Goal: Transaction & Acquisition: Purchase product/service

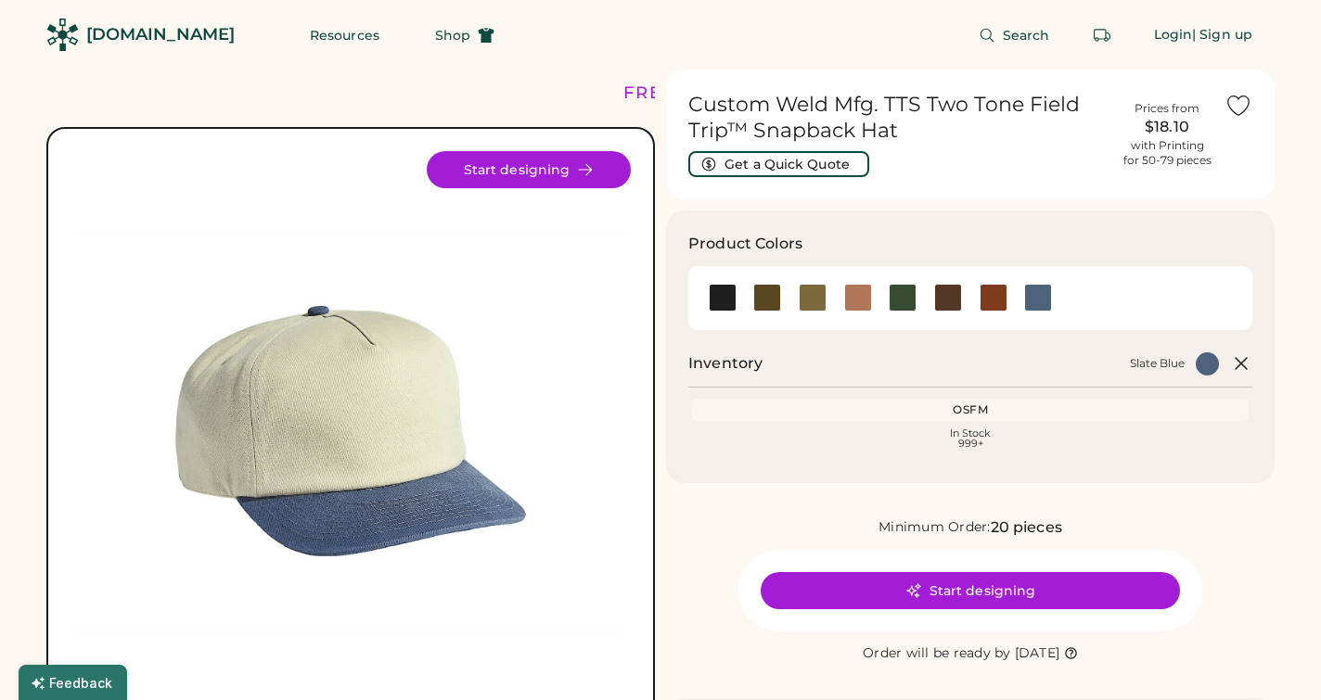
scroll to position [22, 0]
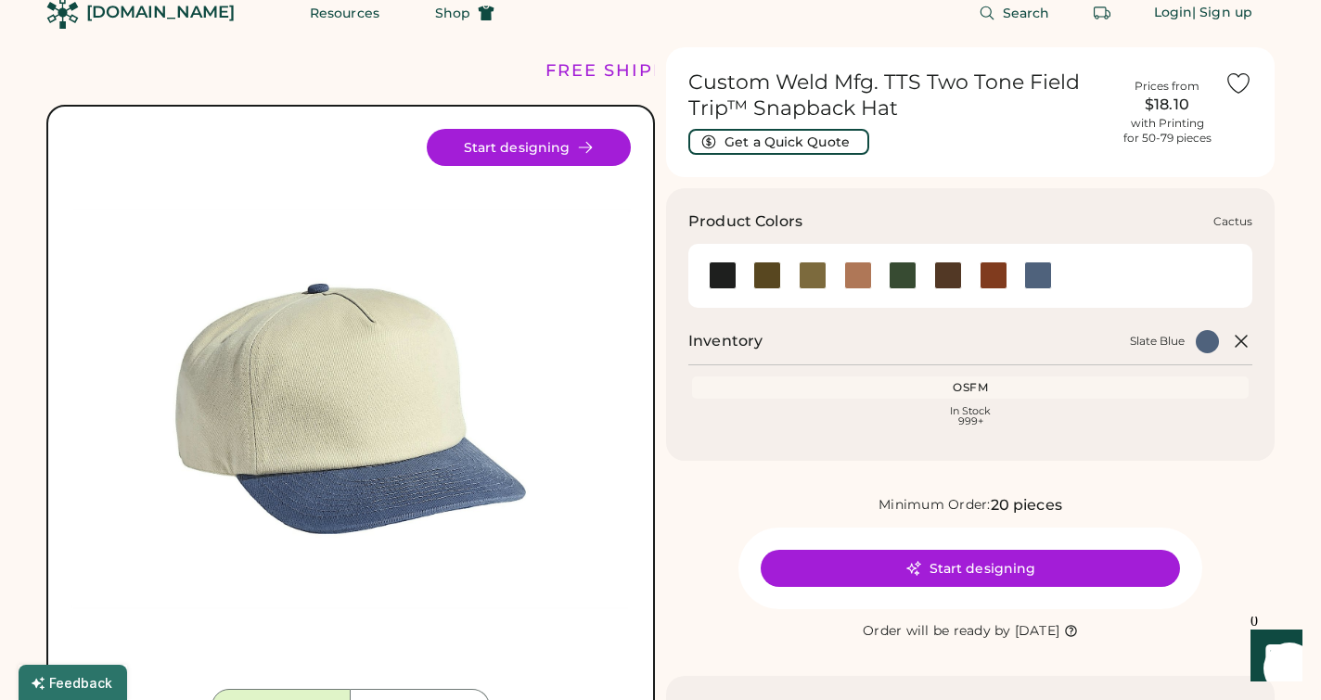
click at [771, 284] on div at bounding box center [767, 276] width 28 height 28
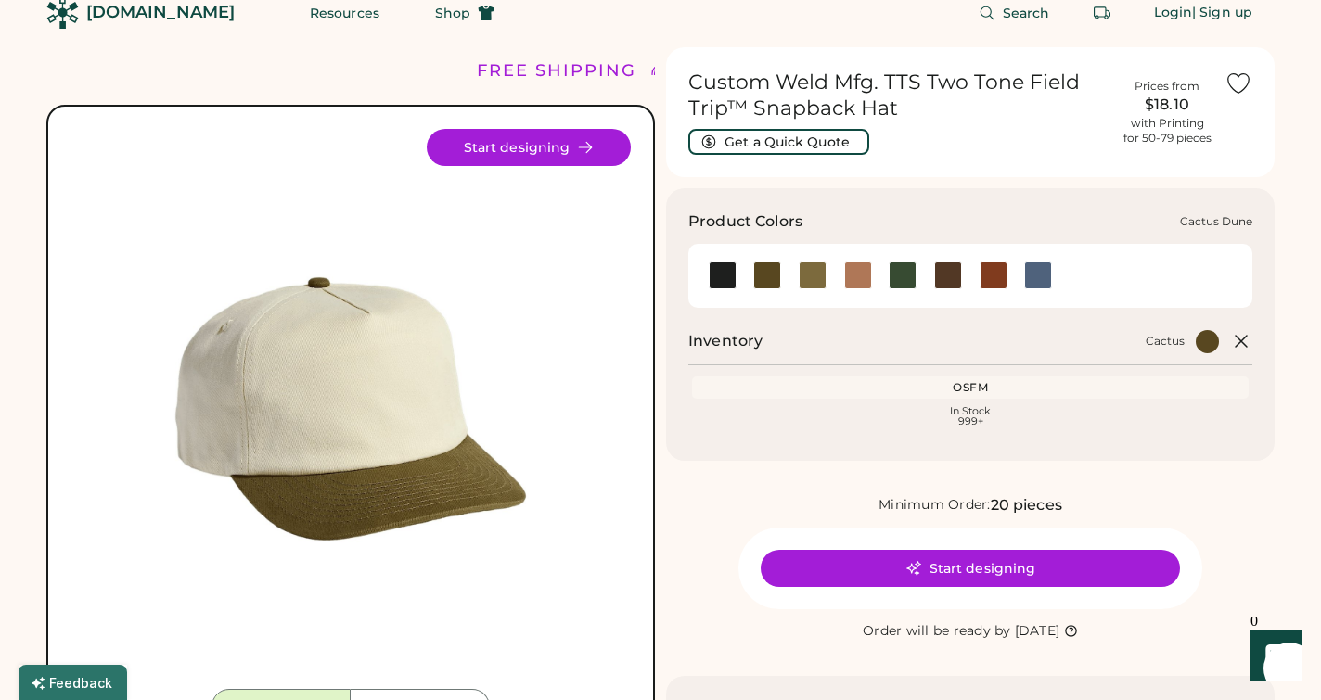
click at [812, 279] on div at bounding box center [813, 276] width 28 height 28
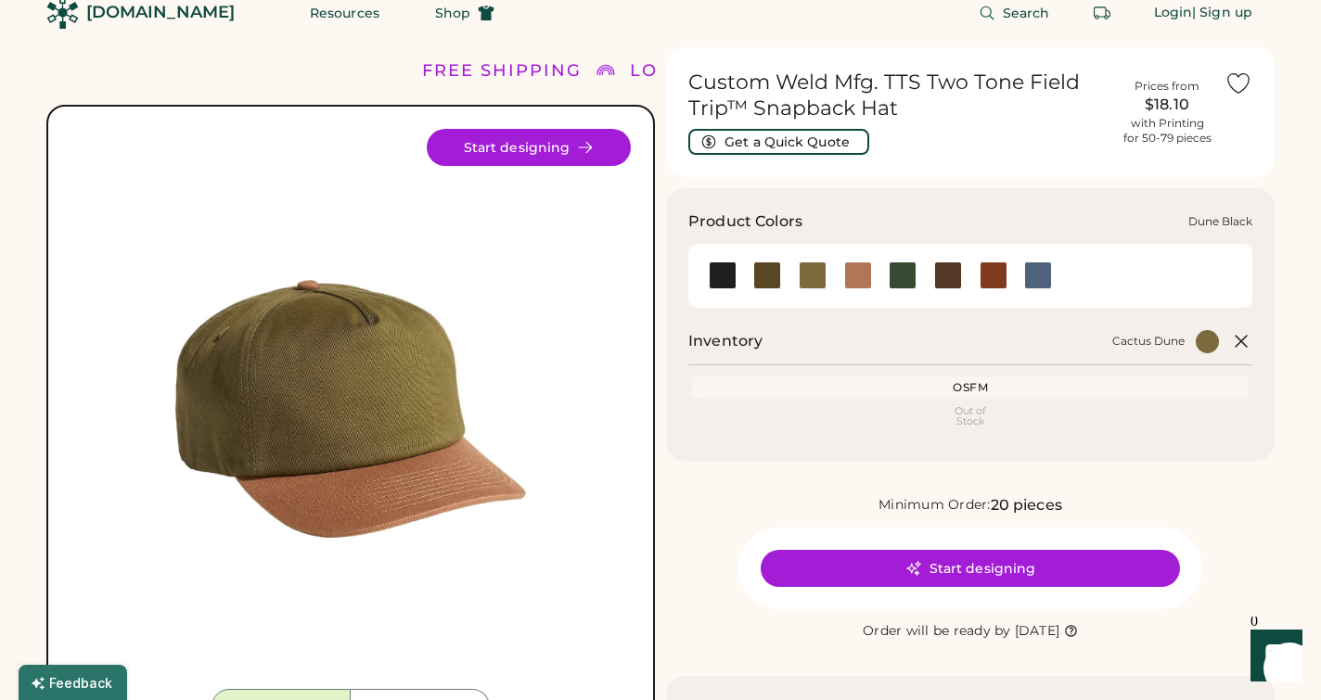
click at [856, 280] on div at bounding box center [858, 276] width 28 height 28
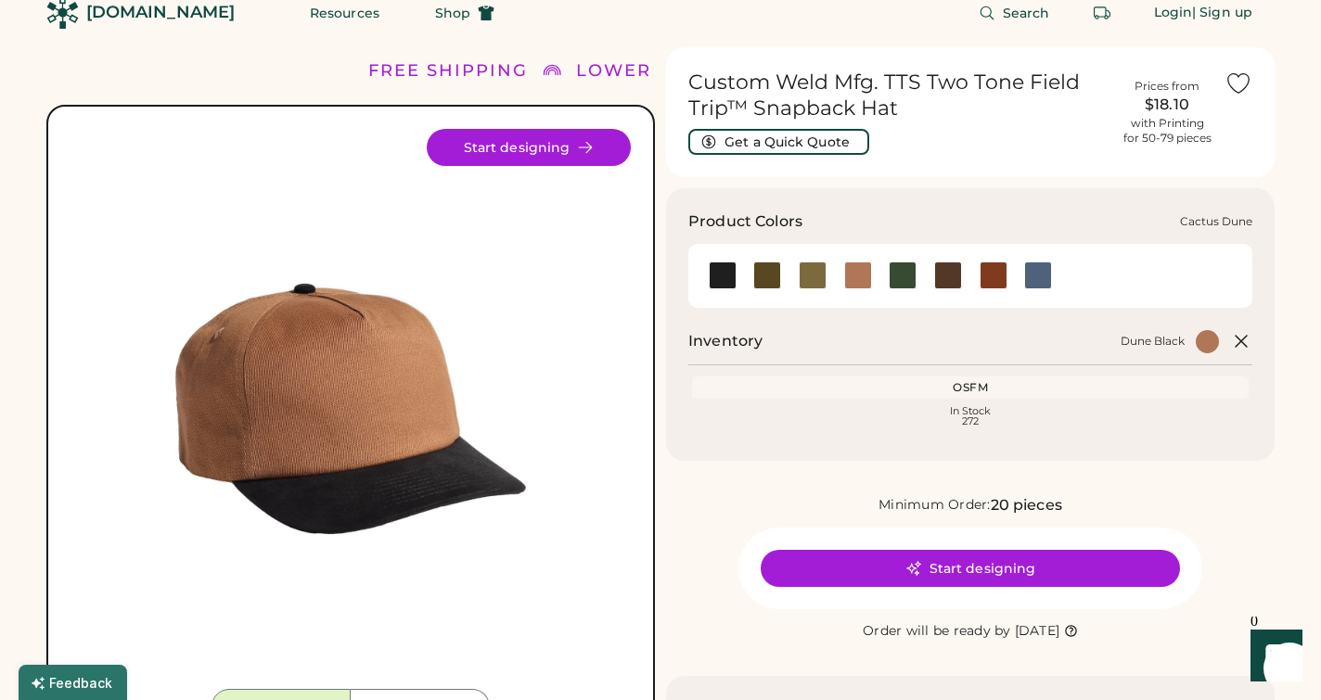
click at [812, 282] on div at bounding box center [813, 276] width 28 height 28
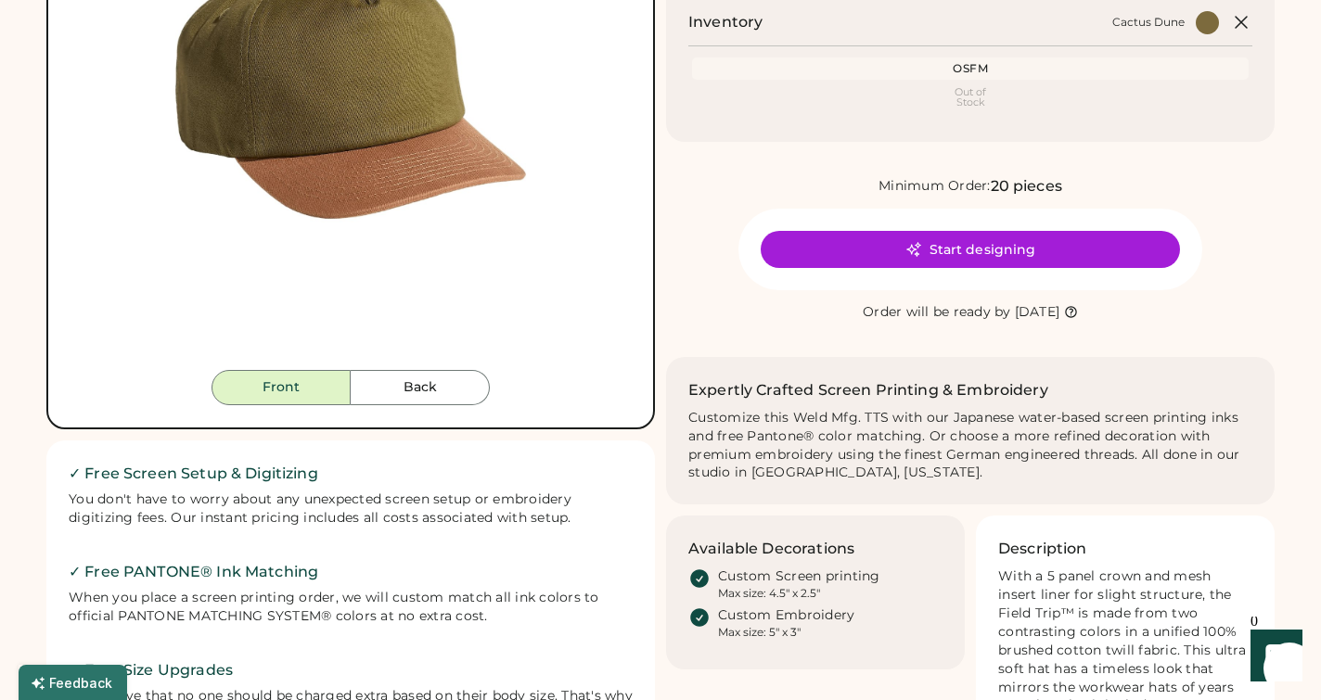
scroll to position [519, 0]
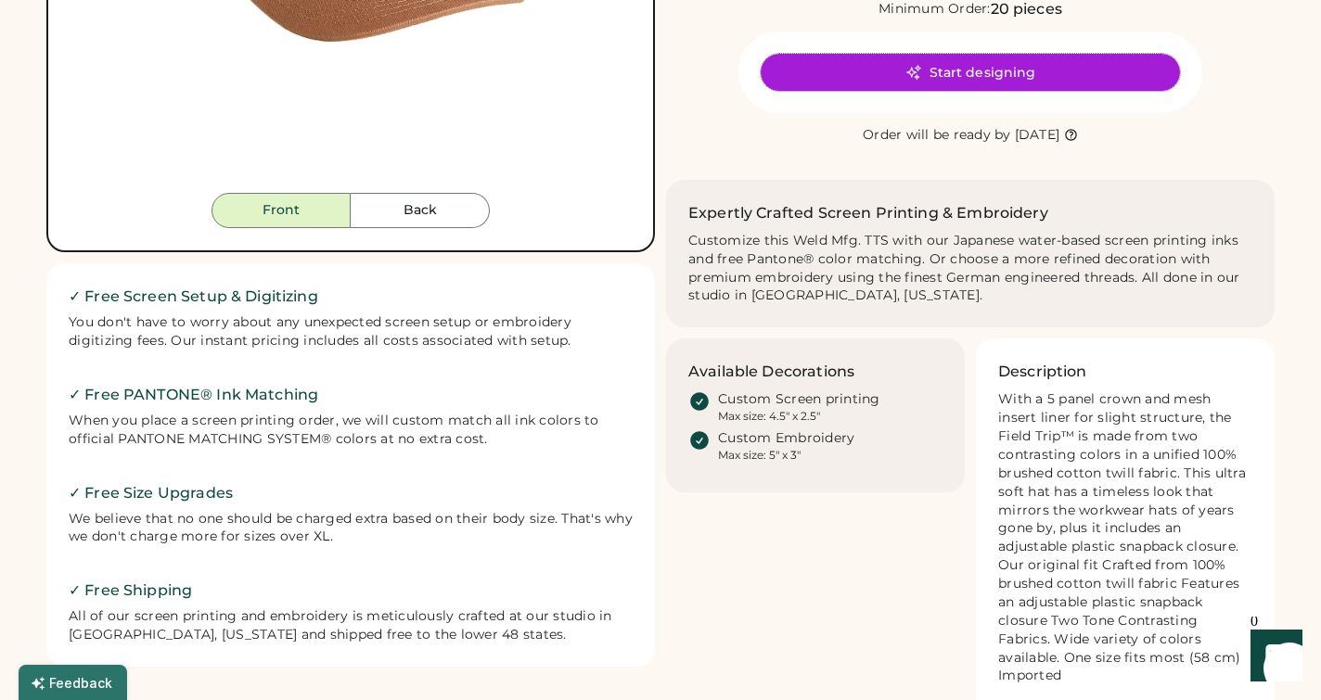
click at [942, 66] on button "Start designing" at bounding box center [970, 72] width 419 height 37
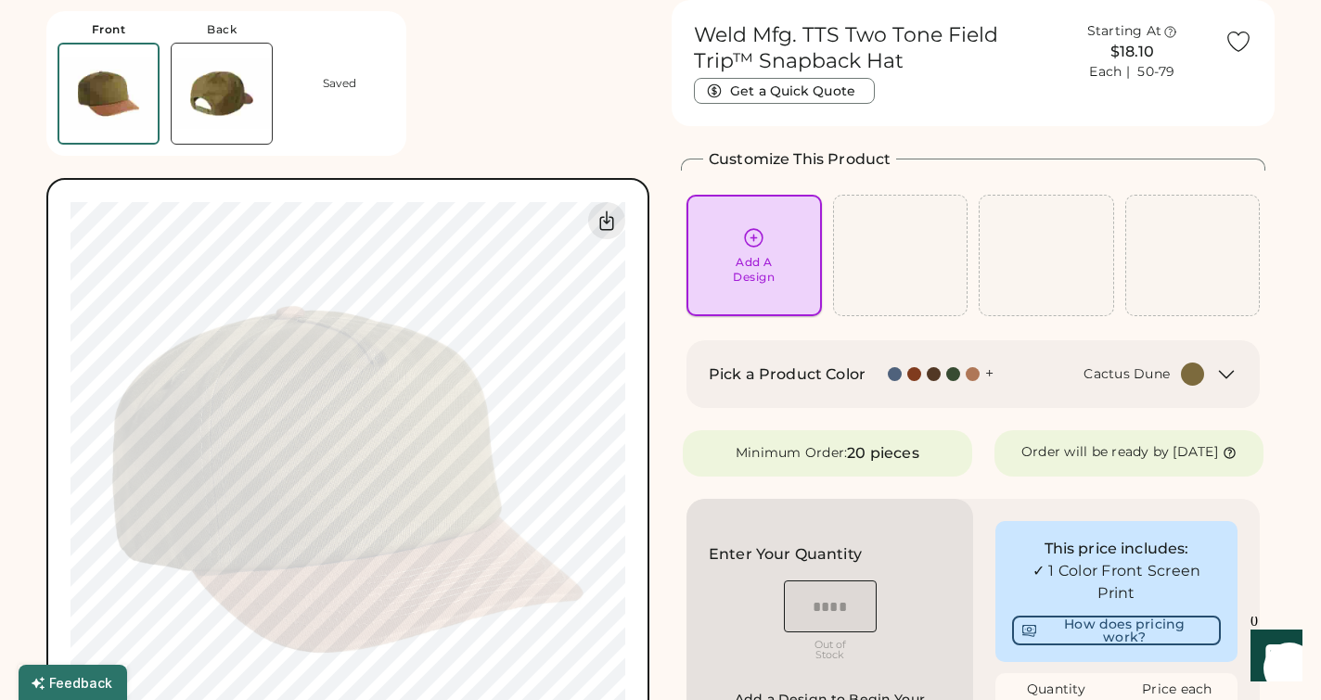
scroll to position [19, 0]
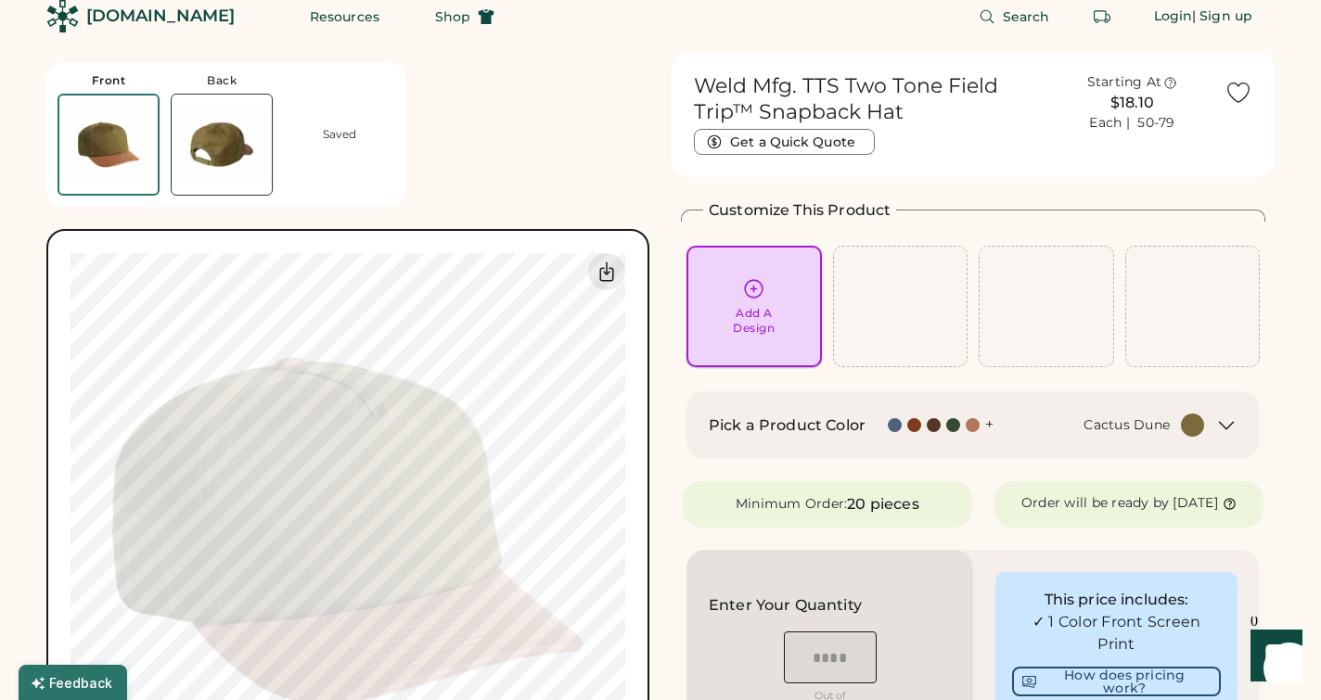
click at [752, 298] on icon at bounding box center [754, 289] width 18 height 18
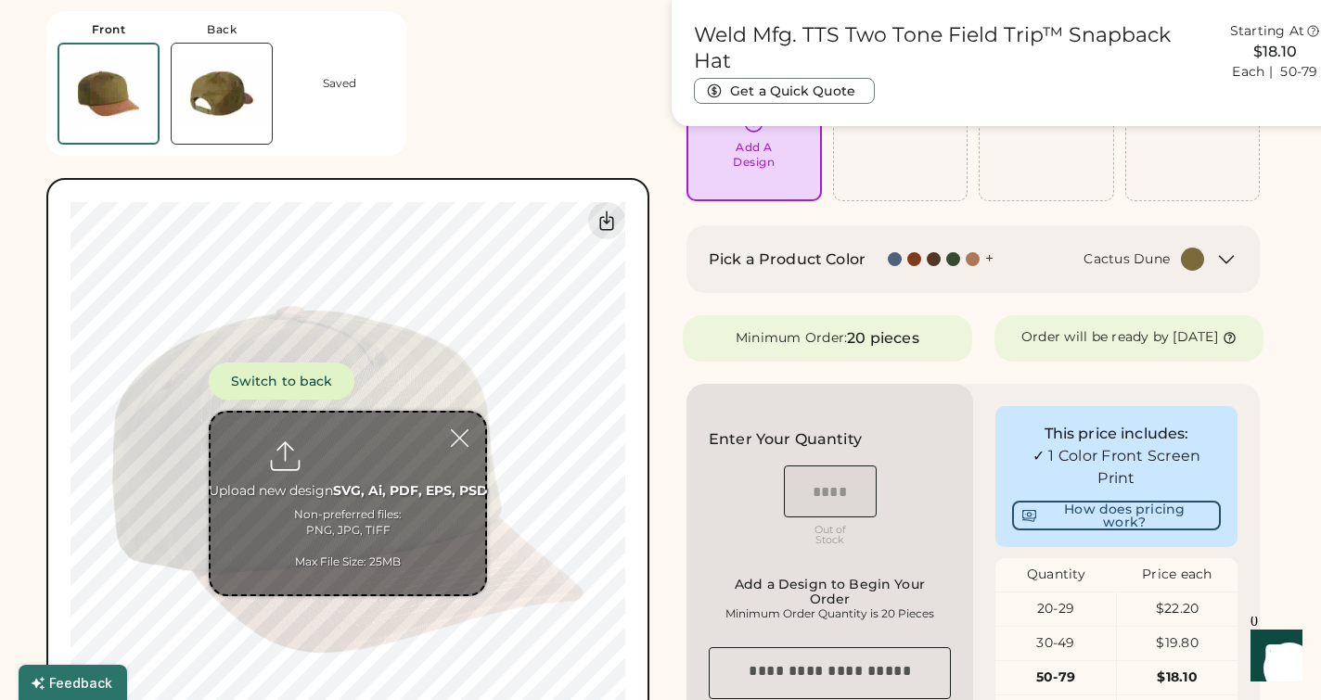
scroll to position [193, 0]
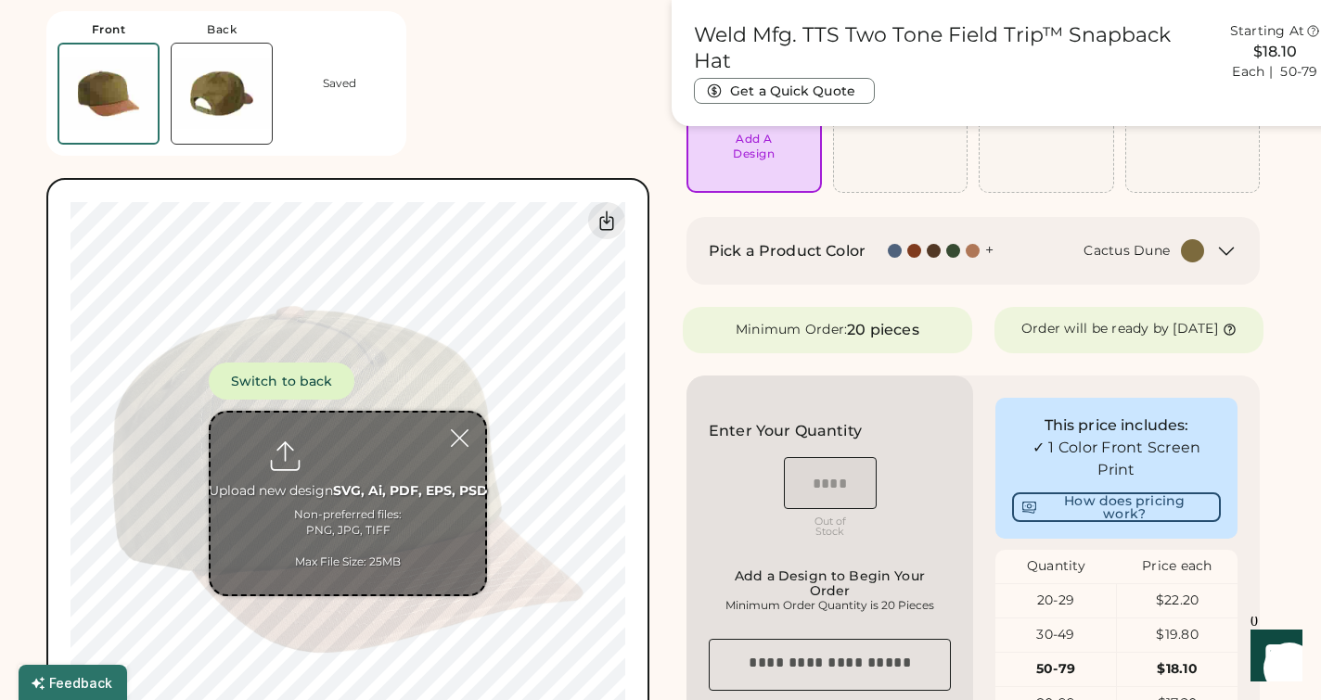
click at [378, 500] on input "file" at bounding box center [348, 504] width 275 height 182
type input "**********"
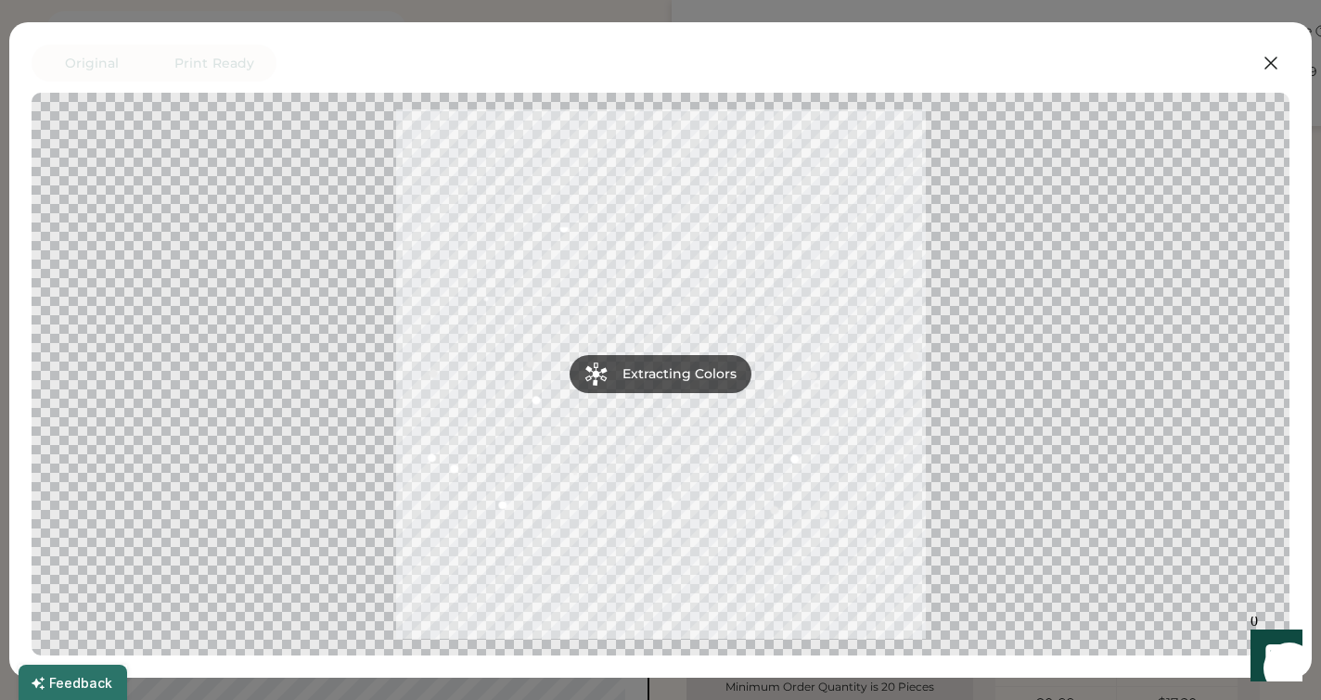
scroll to position [273, 0]
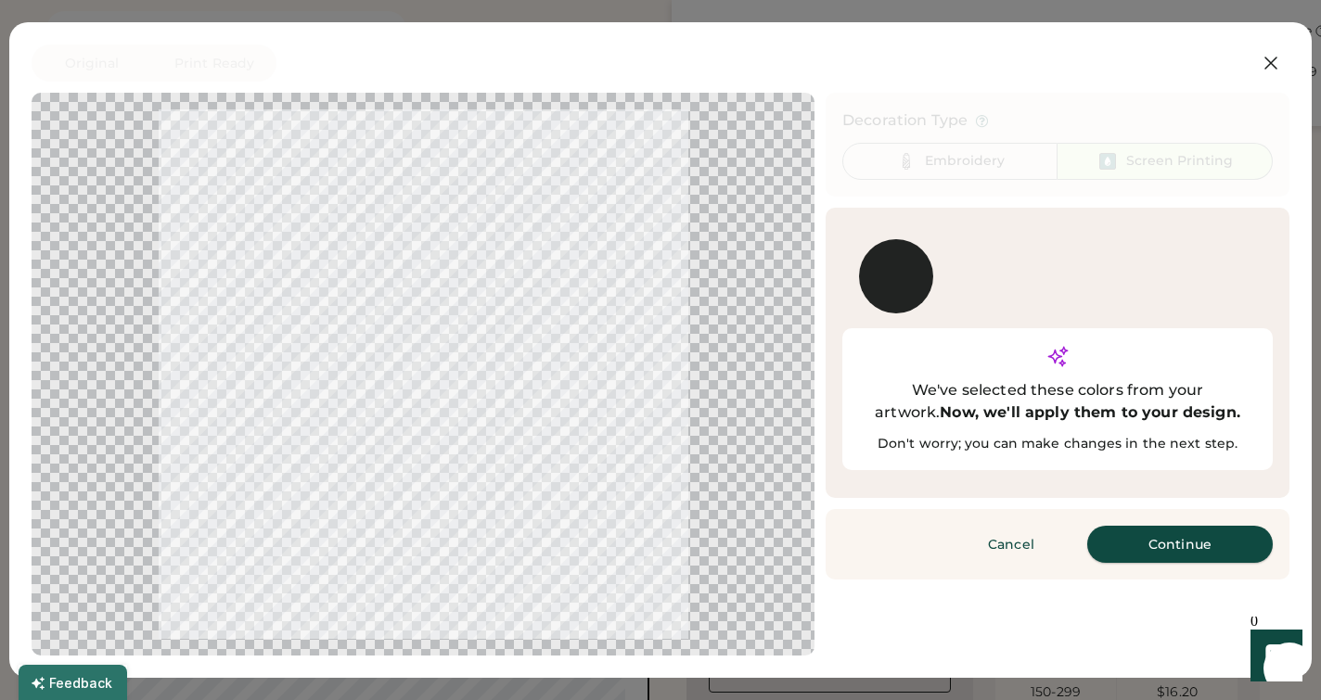
click at [1186, 526] on button "Continue" at bounding box center [1180, 544] width 186 height 37
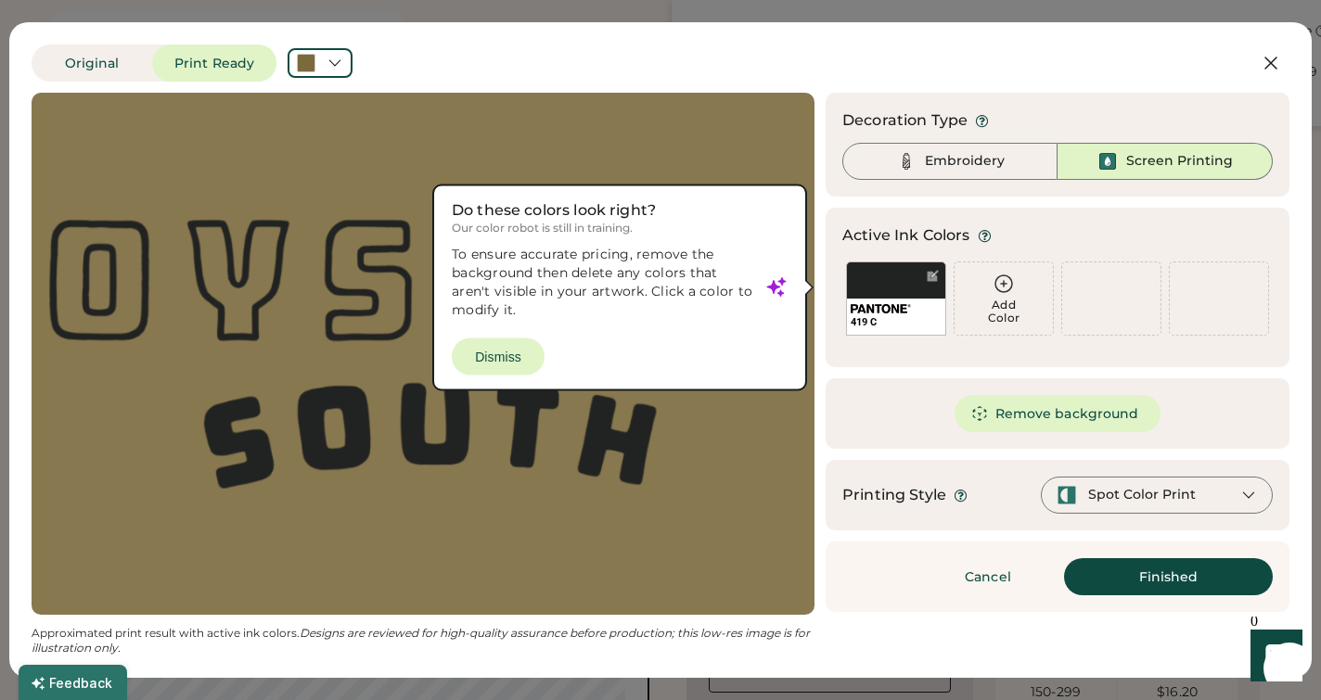
click at [506, 352] on div at bounding box center [423, 353] width 750 height 489
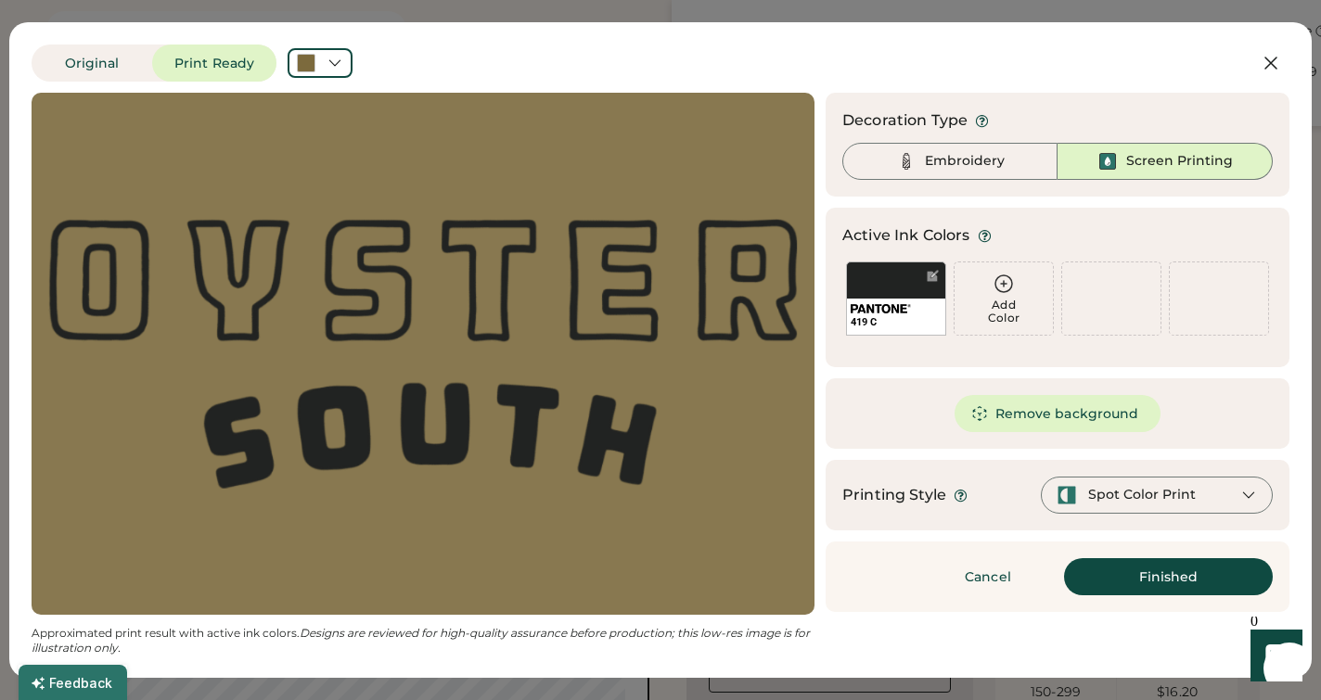
scroll to position [0, 0]
click at [1016, 153] on div "Embroidery" at bounding box center [949, 161] width 215 height 37
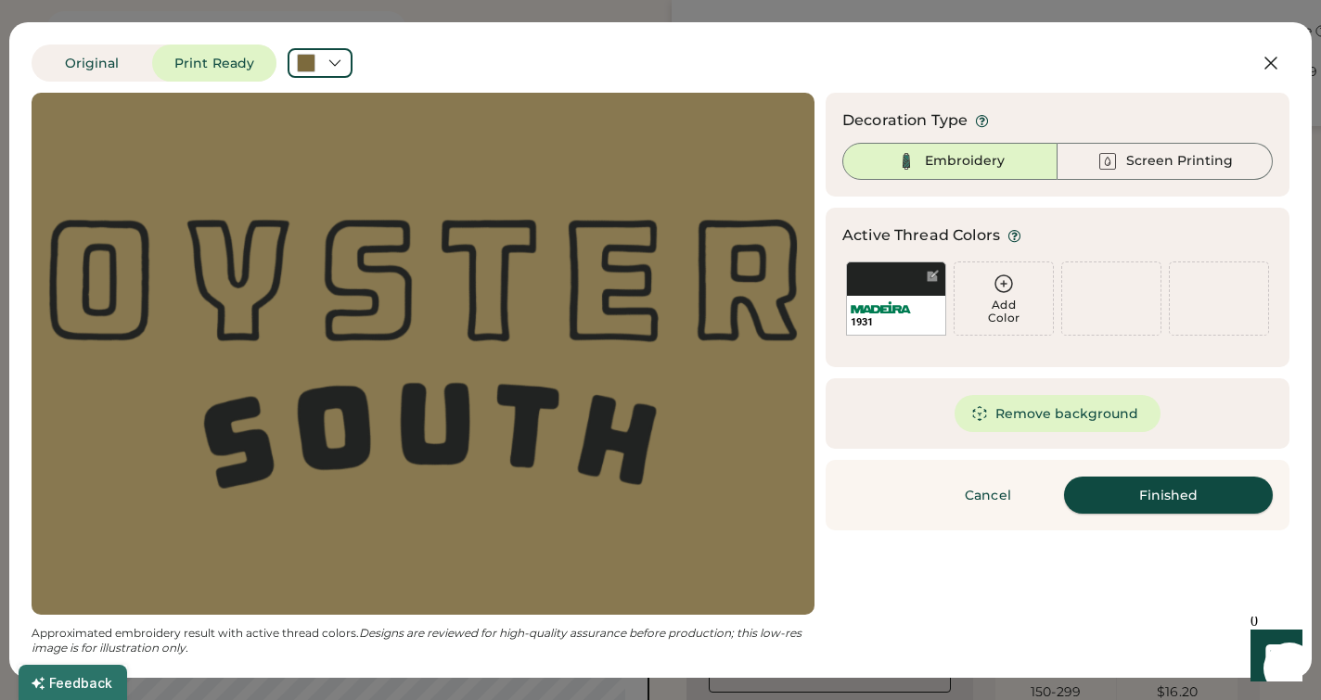
click at [1137, 501] on button "Finished" at bounding box center [1168, 495] width 209 height 37
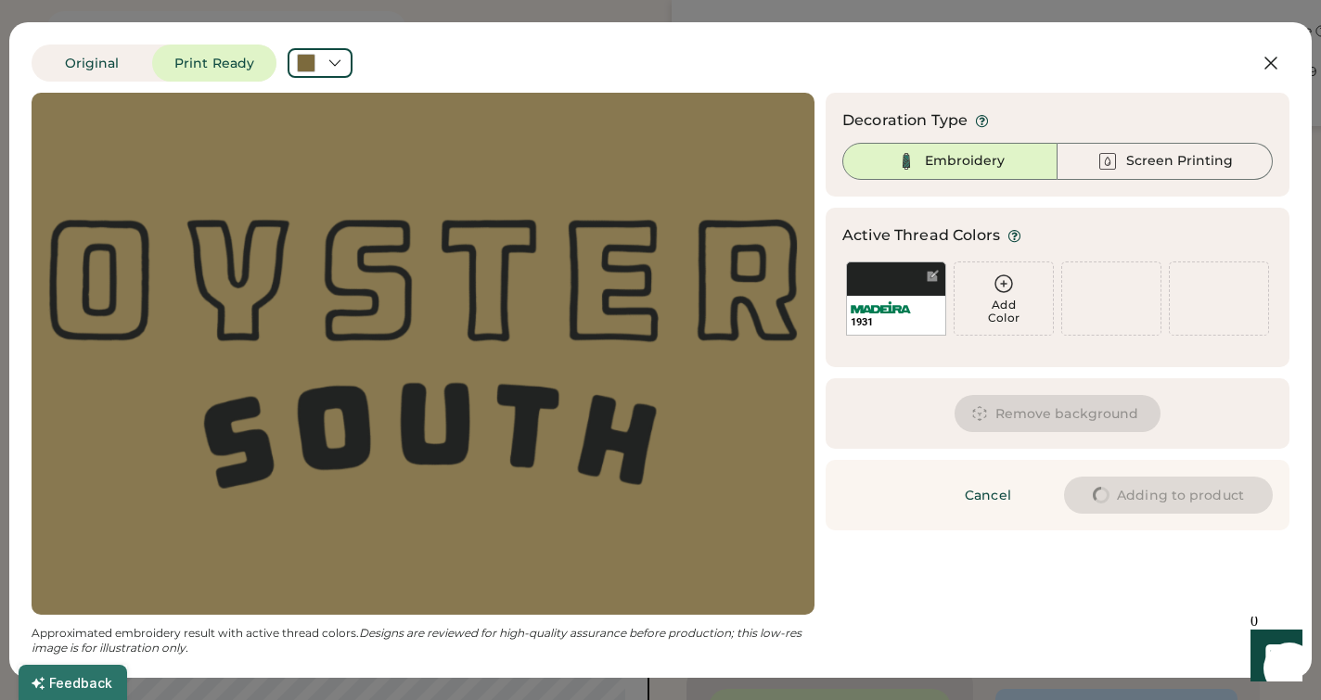
type input "****"
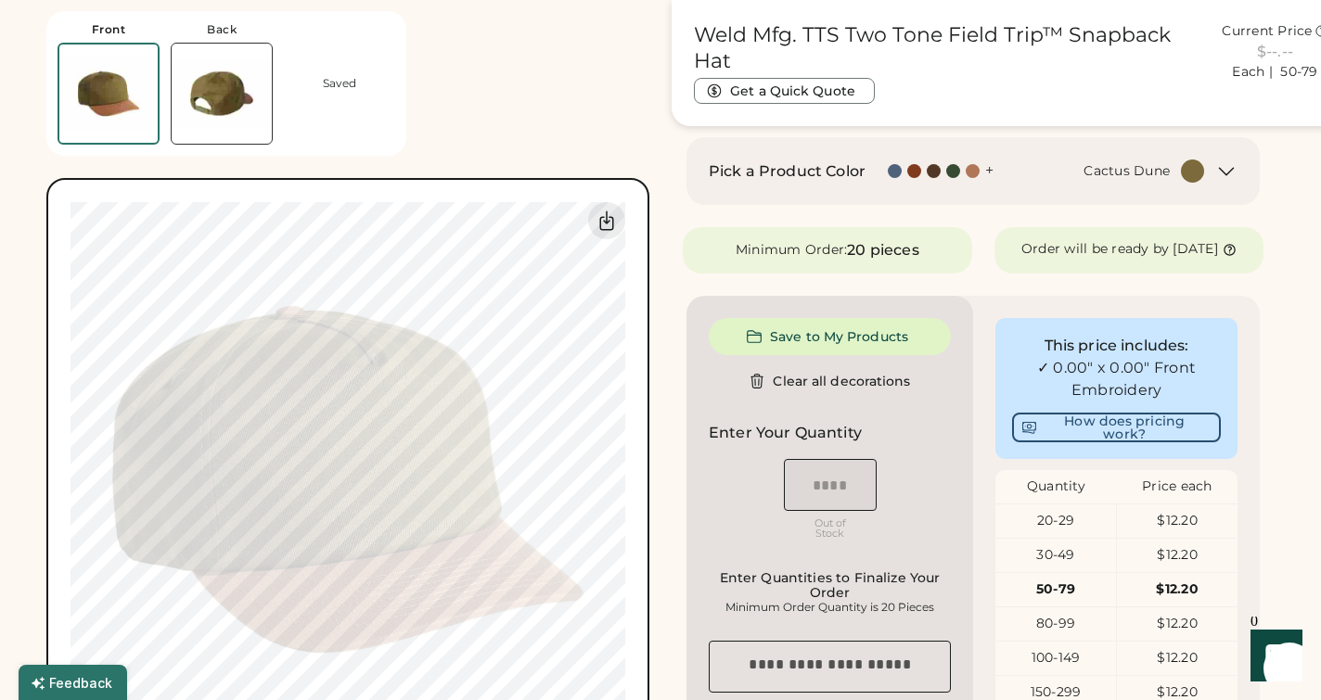
type input "****"
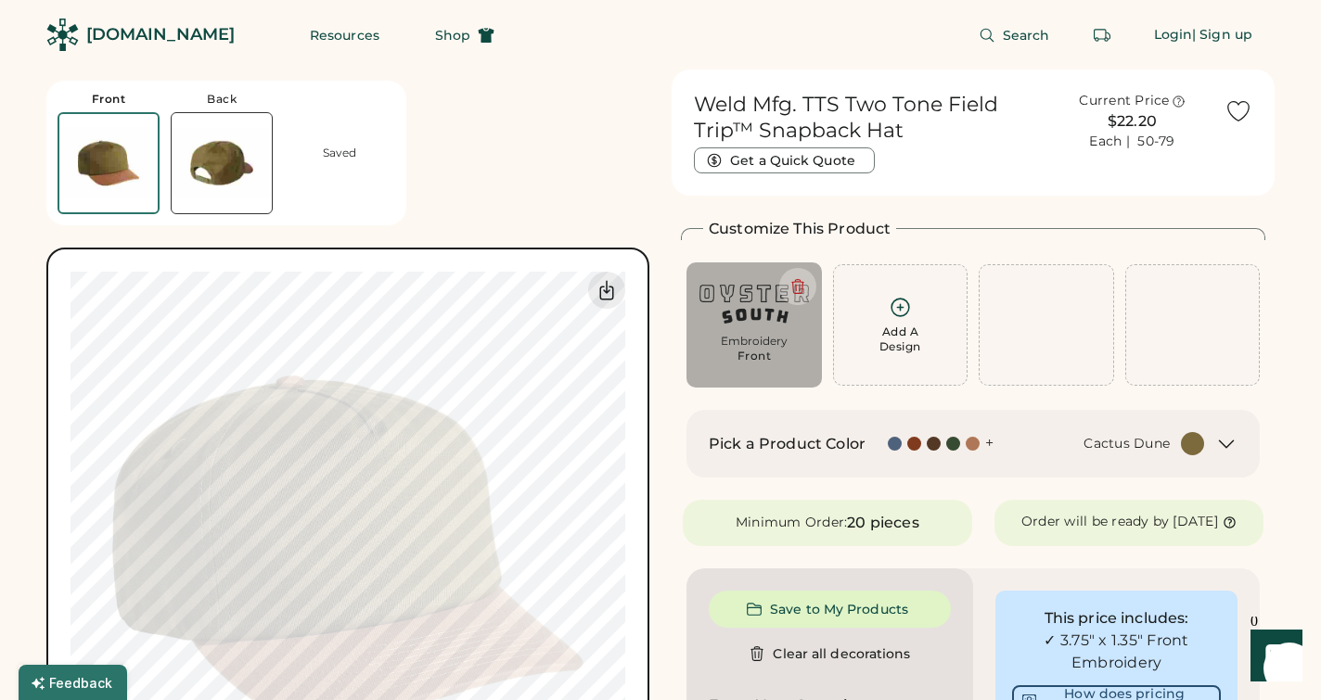
click at [972, 445] on div at bounding box center [973, 444] width 14 height 14
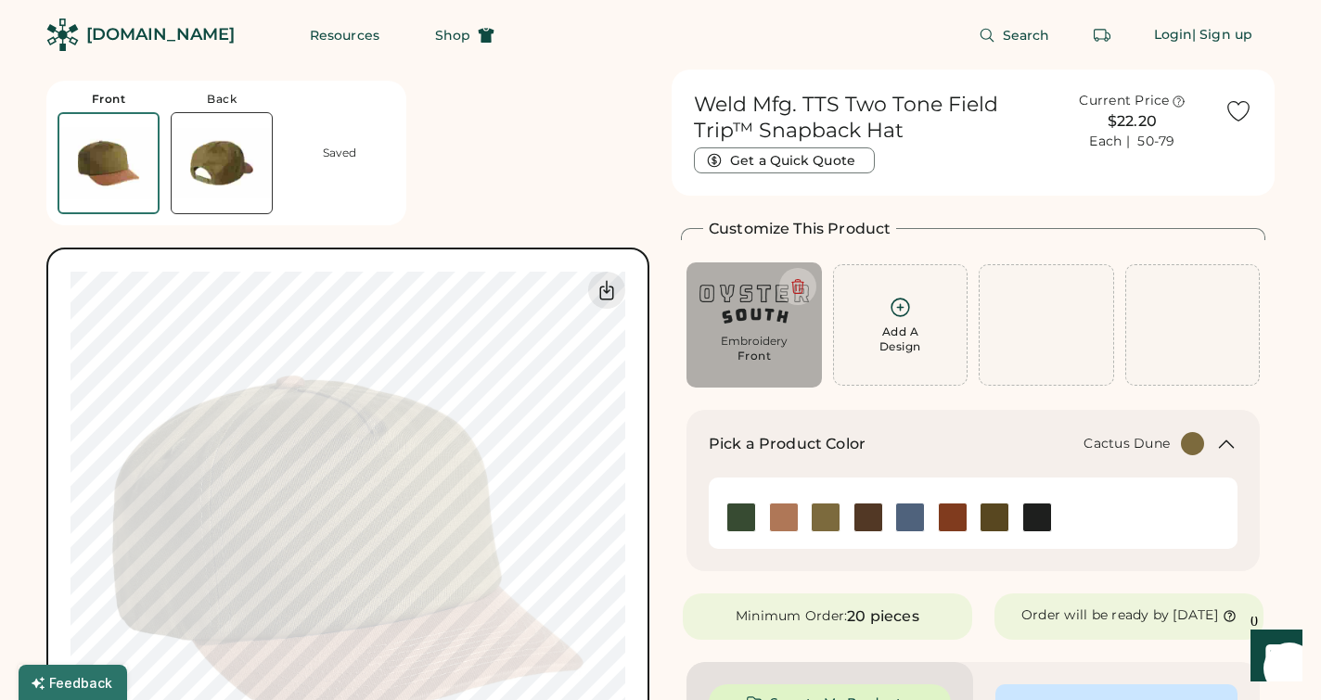
click at [820, 522] on img at bounding box center [826, 518] width 28 height 28
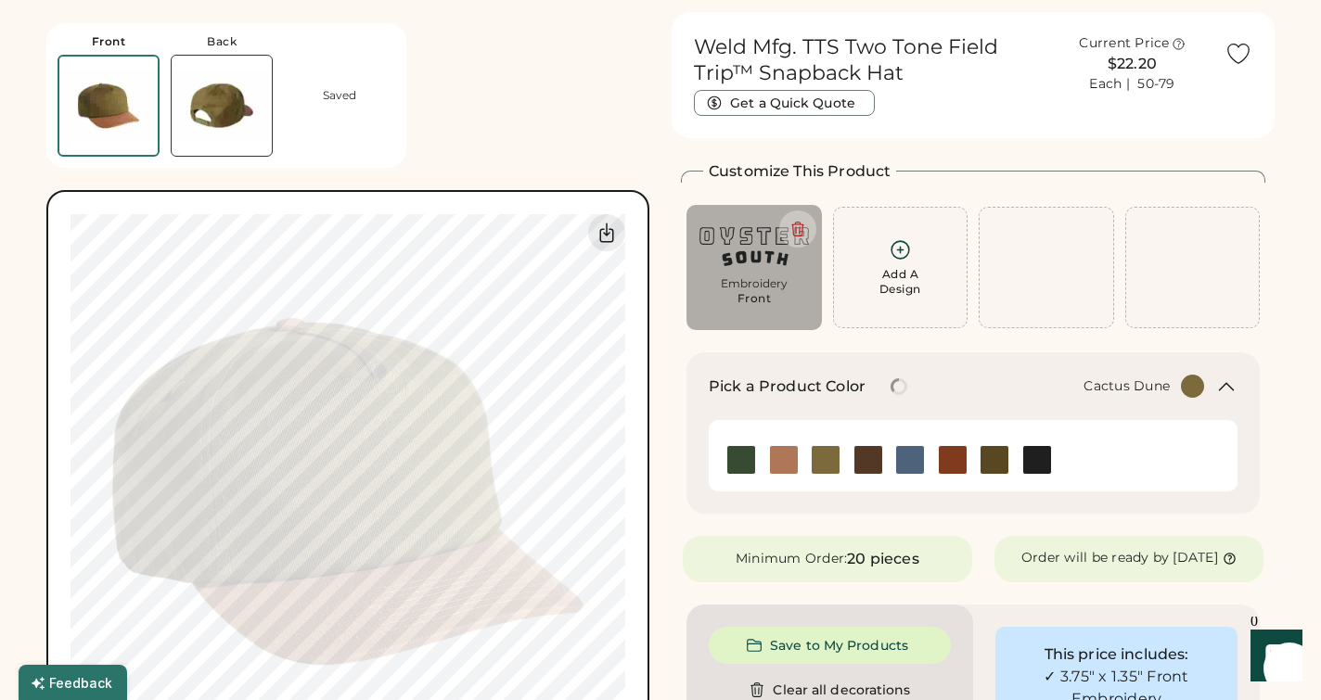
scroll to position [62, 0]
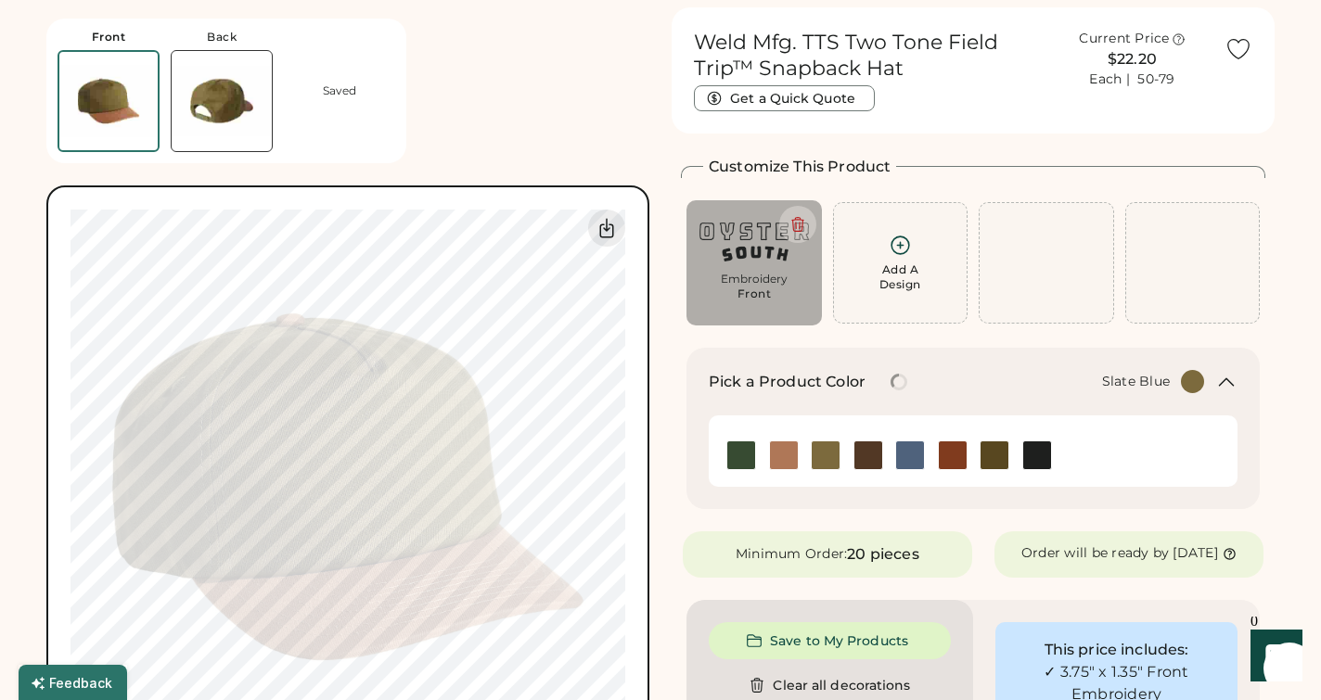
click at [907, 464] on img at bounding box center [910, 456] width 28 height 28
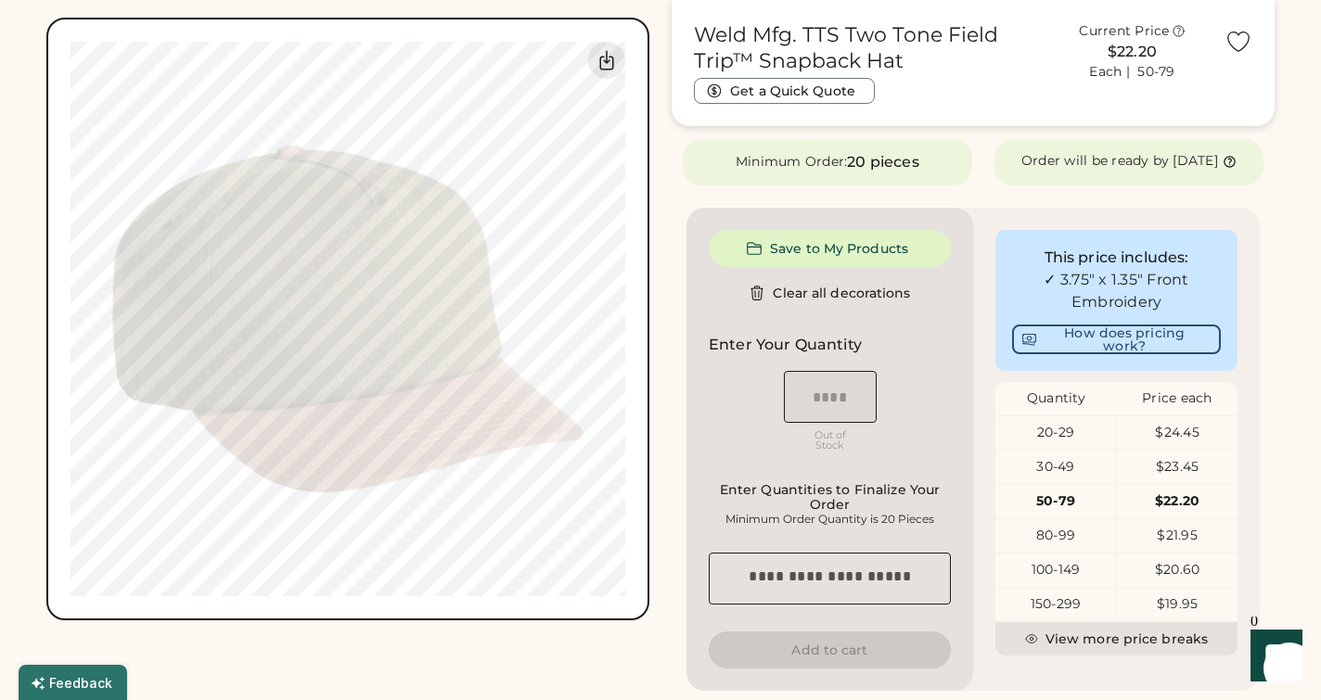
scroll to position [454, 0]
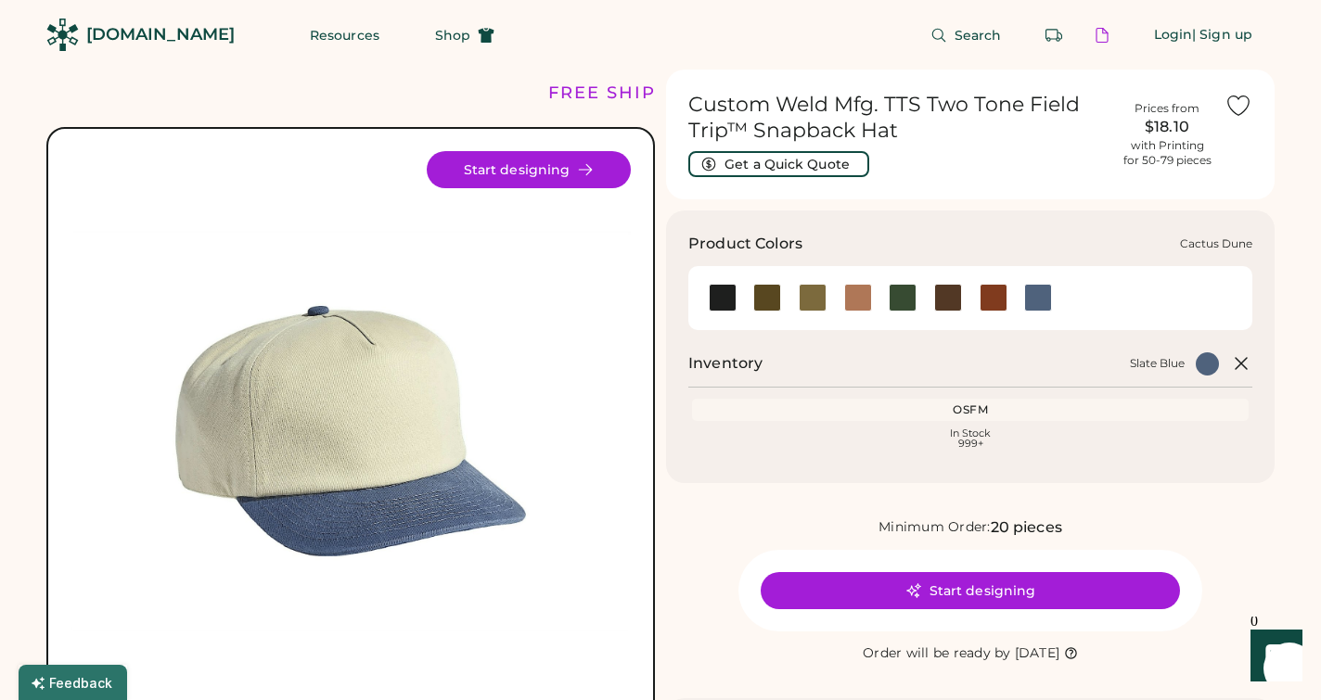
click at [813, 299] on div at bounding box center [813, 298] width 28 height 28
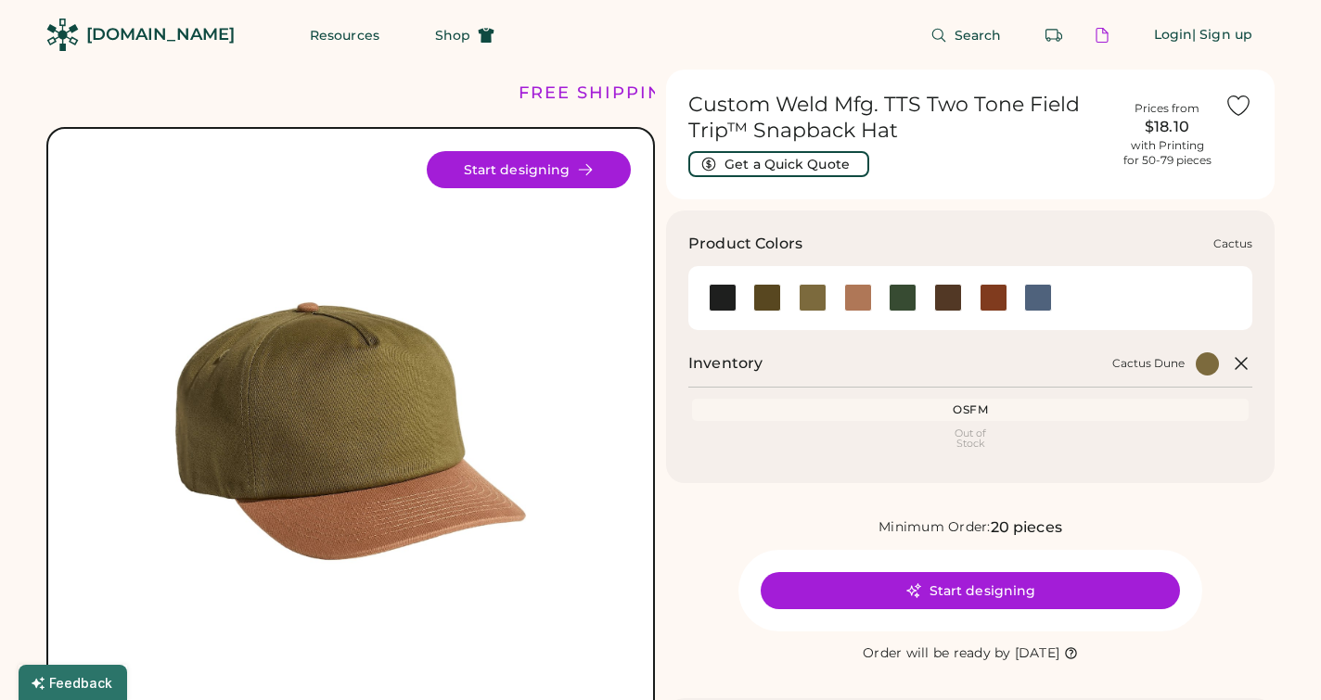
click at [766, 299] on div at bounding box center [767, 298] width 28 height 28
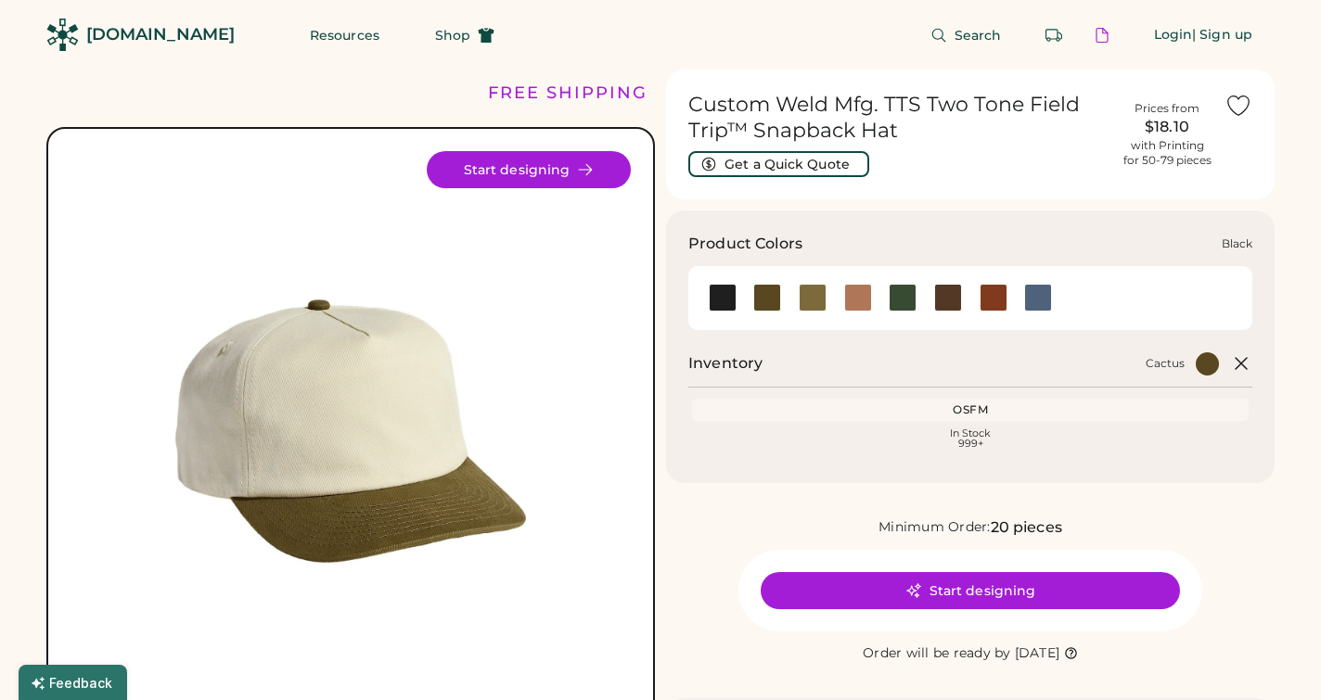
click at [724, 301] on div at bounding box center [723, 298] width 28 height 28
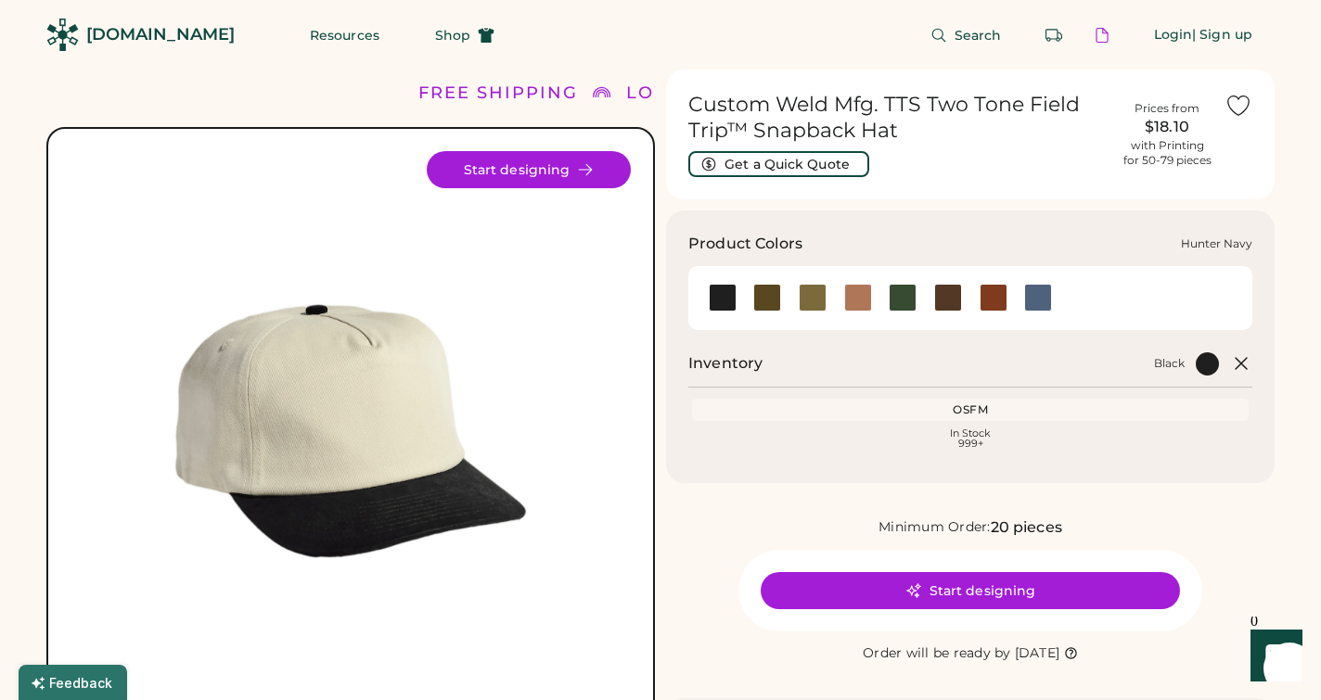
click at [909, 300] on div at bounding box center [903, 298] width 28 height 28
